Goal: Navigation & Orientation: Find specific page/section

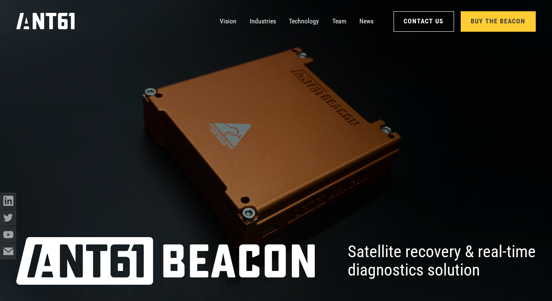
click at [494, 24] on link "Buy the Beacon" at bounding box center [498, 21] width 75 height 20
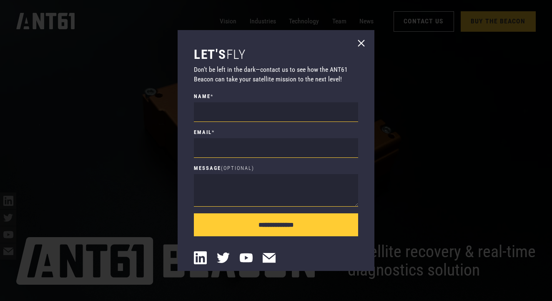
click at [359, 45] on icon at bounding box center [361, 43] width 7 height 7
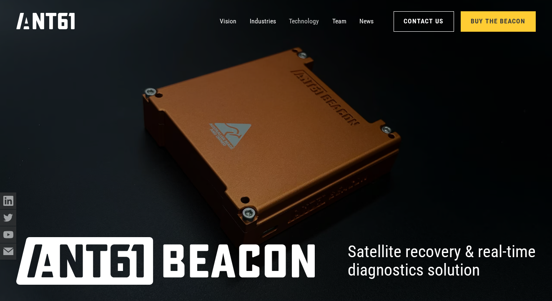
click at [311, 20] on link "Technology" at bounding box center [304, 21] width 30 height 16
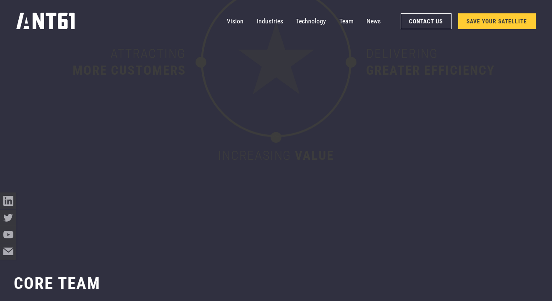
scroll to position [3387, 0]
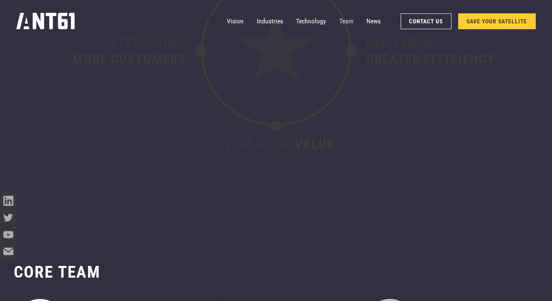
click at [344, 24] on link "Team" at bounding box center [346, 21] width 14 height 16
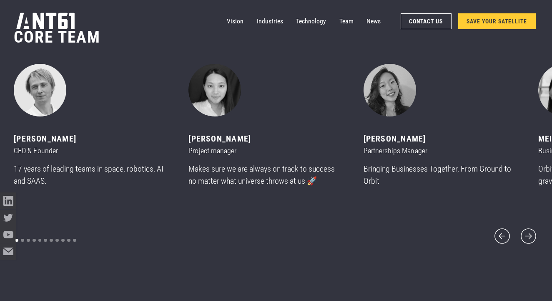
scroll to position [3622, 0]
click at [531, 228] on icon "next slide" at bounding box center [528, 235] width 15 height 15
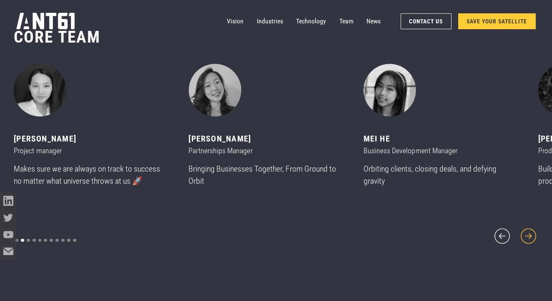
click at [530, 228] on icon "next slide" at bounding box center [529, 236] width 20 height 20
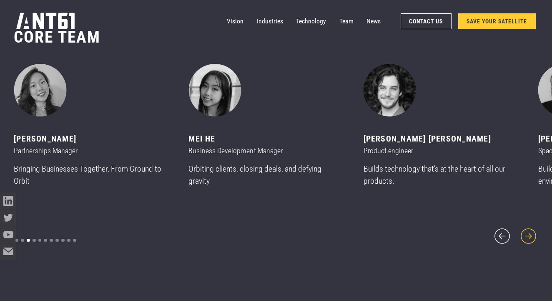
click at [530, 228] on icon "next slide" at bounding box center [529, 236] width 20 height 20
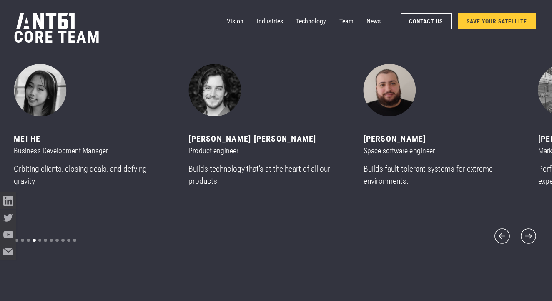
click at [396, 108] on img "6 of 11" at bounding box center [390, 90] width 53 height 53
click at [393, 167] on div "[PERSON_NAME] Space software engineer Builds fault-tolerant systems for extreme…" at bounding box center [441, 129] width 155 height 130
click at [527, 232] on icon "next slide" at bounding box center [529, 236] width 20 height 20
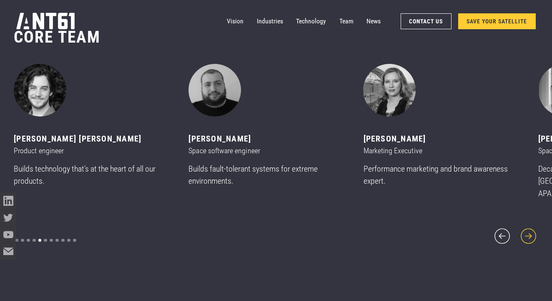
click at [527, 232] on icon "next slide" at bounding box center [529, 236] width 20 height 20
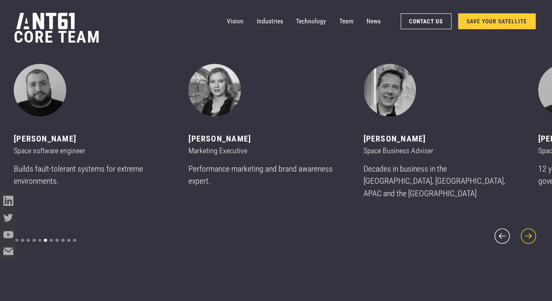
click at [527, 232] on icon "next slide" at bounding box center [529, 236] width 20 height 20
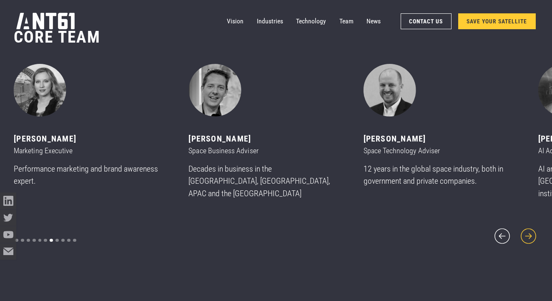
click at [527, 232] on icon "next slide" at bounding box center [529, 236] width 20 height 20
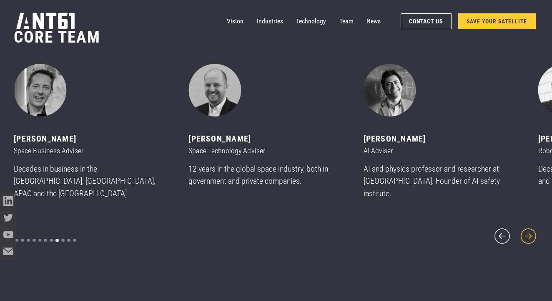
click at [531, 228] on icon "next slide" at bounding box center [529, 236] width 20 height 20
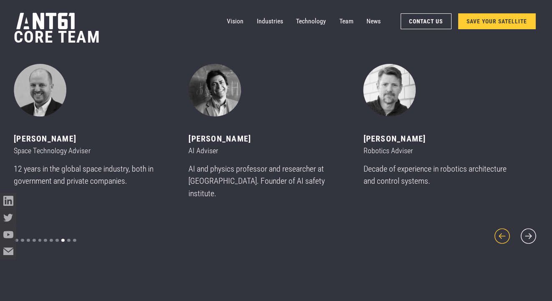
click at [500, 231] on icon "previous slide" at bounding box center [502, 236] width 20 height 20
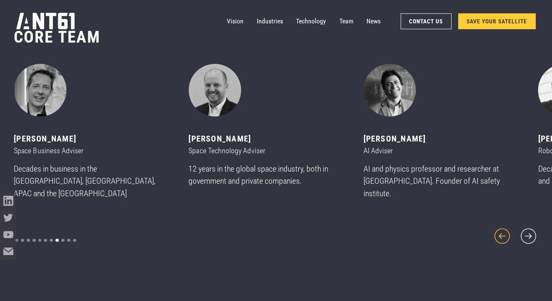
click at [500, 231] on icon "previous slide" at bounding box center [502, 236] width 20 height 20
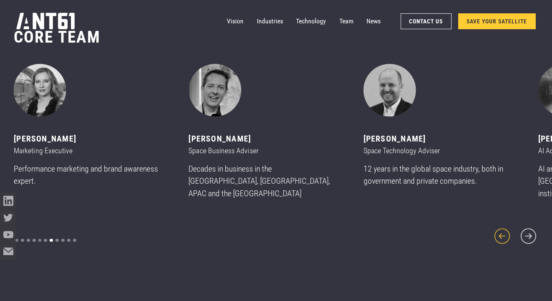
click at [500, 231] on icon "previous slide" at bounding box center [502, 236] width 20 height 20
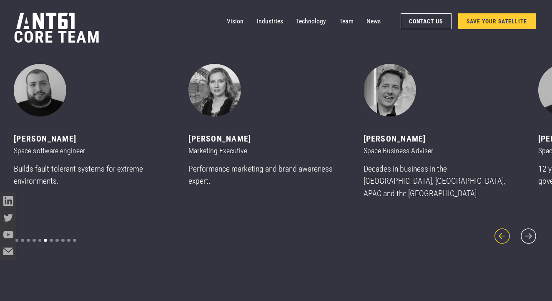
click at [500, 231] on icon "previous slide" at bounding box center [502, 236] width 20 height 20
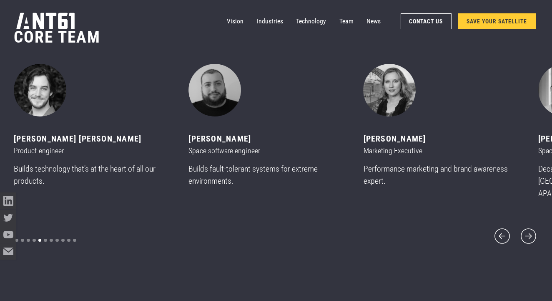
drag, startPoint x: 189, startPoint y: 146, endPoint x: 256, endPoint y: 147, distance: 67.5
click at [257, 145] on div "[PERSON_NAME]" at bounding box center [265, 139] width 155 height 13
copy div "[PERSON_NAME]"
